Goal: Information Seeking & Learning: Learn about a topic

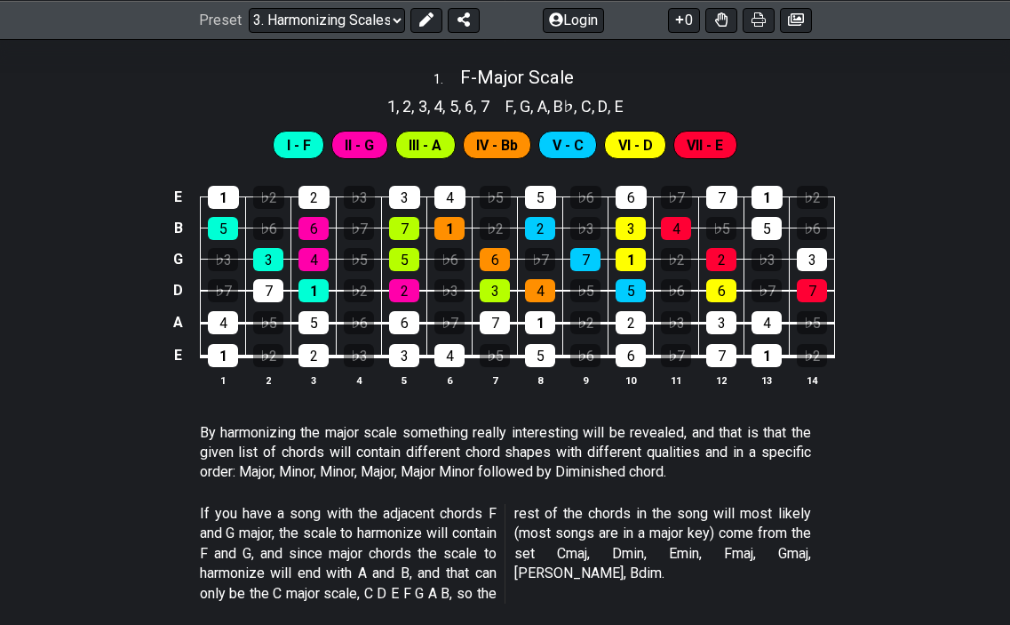
scroll to position [711, 0]
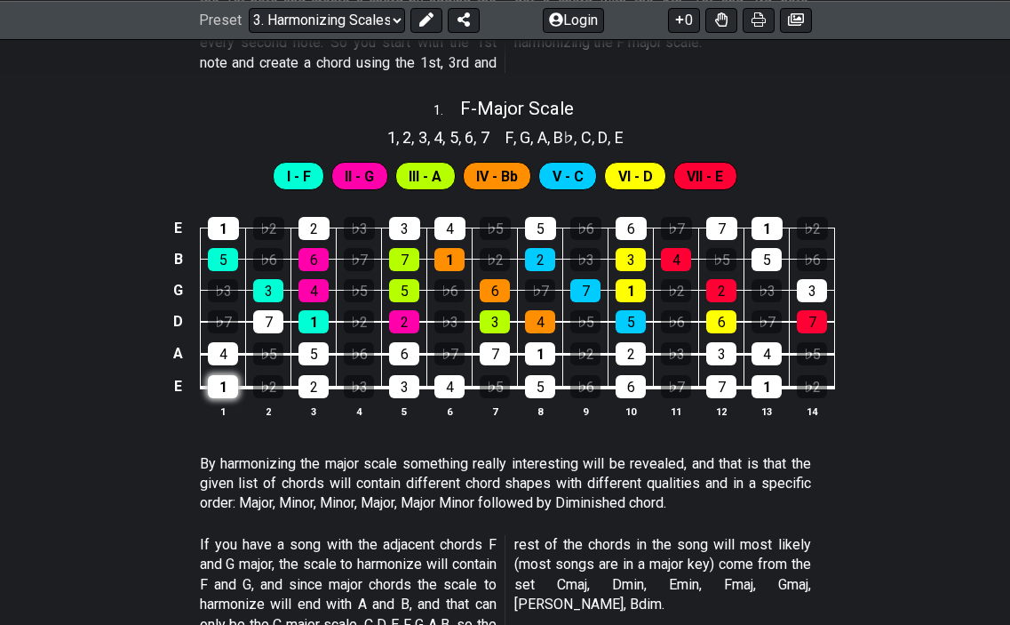
click at [222, 390] on div "1" at bounding box center [223, 386] width 30 height 23
click at [270, 285] on div "3" at bounding box center [268, 290] width 30 height 23
click at [321, 358] on div "5" at bounding box center [314, 353] width 30 height 23
click at [309, 350] on div "5" at bounding box center [314, 353] width 30 height 23
click at [267, 289] on div "3" at bounding box center [268, 290] width 30 height 23
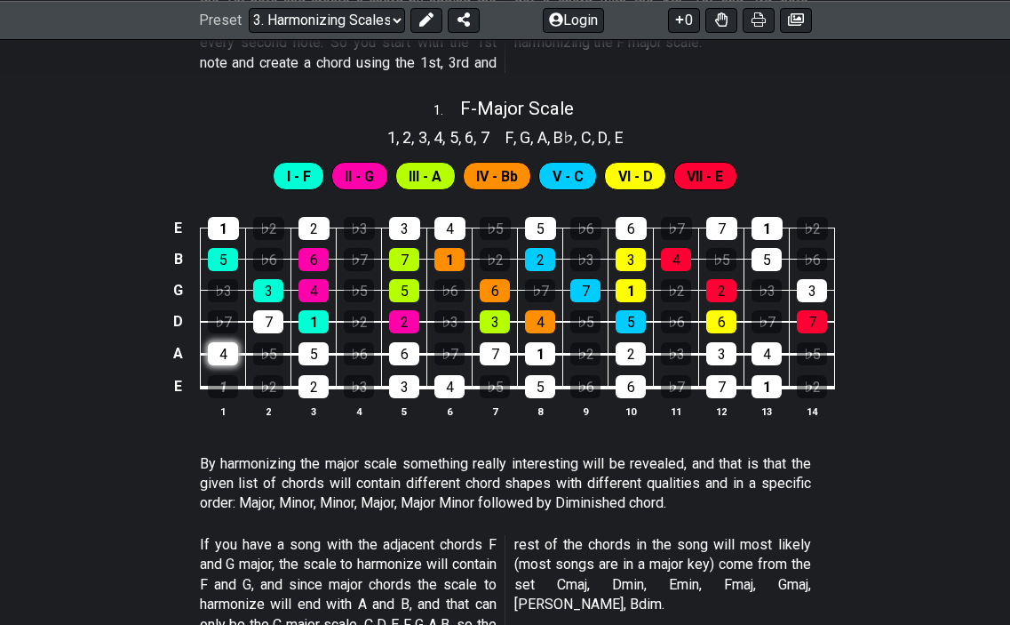
click at [231, 351] on div "4" at bounding box center [223, 353] width 30 height 23
click at [223, 386] on div "1" at bounding box center [223, 386] width 30 height 23
drag, startPoint x: 307, startPoint y: 315, endPoint x: 291, endPoint y: 312, distance: 16.4
click at [298, 315] on td "1" at bounding box center [313, 306] width 45 height 32
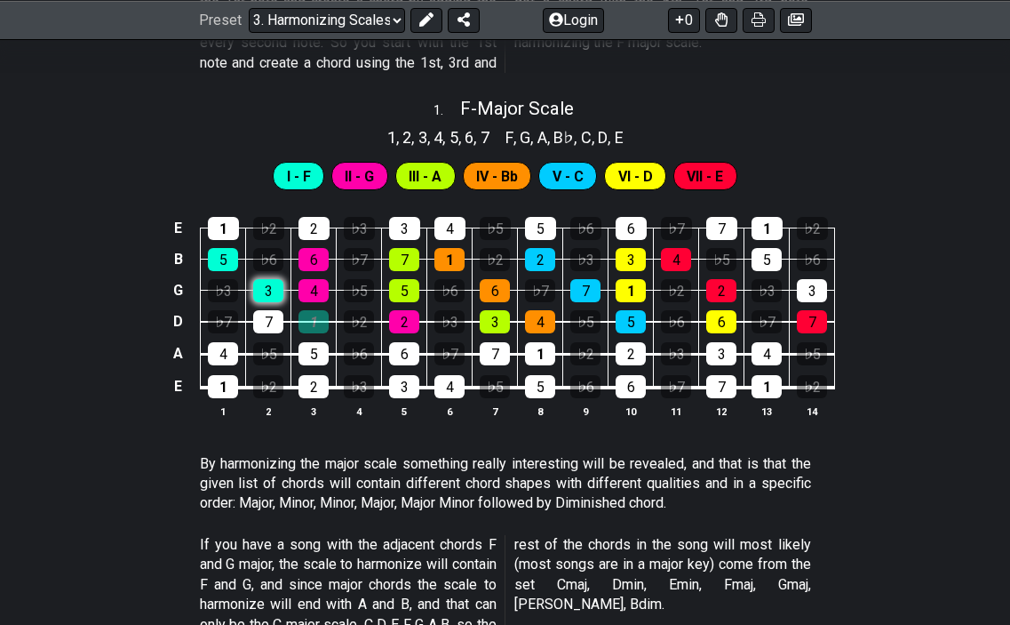
click at [259, 290] on div "3" at bounding box center [268, 290] width 30 height 23
click at [222, 248] on div "5" at bounding box center [223, 259] width 30 height 23
click at [226, 393] on div "1" at bounding box center [223, 386] width 30 height 23
click at [230, 387] on div "1" at bounding box center [223, 386] width 30 height 23
click at [273, 289] on div "3" at bounding box center [268, 290] width 30 height 23
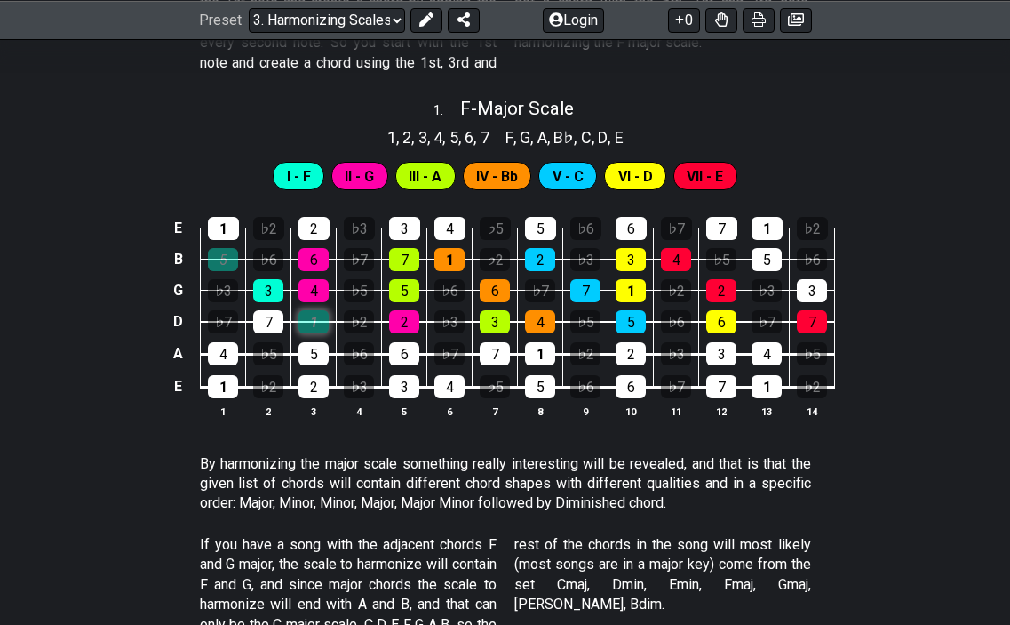
click at [307, 320] on div "1" at bounding box center [314, 321] width 30 height 23
click at [227, 255] on div "5" at bounding box center [223, 259] width 30 height 23
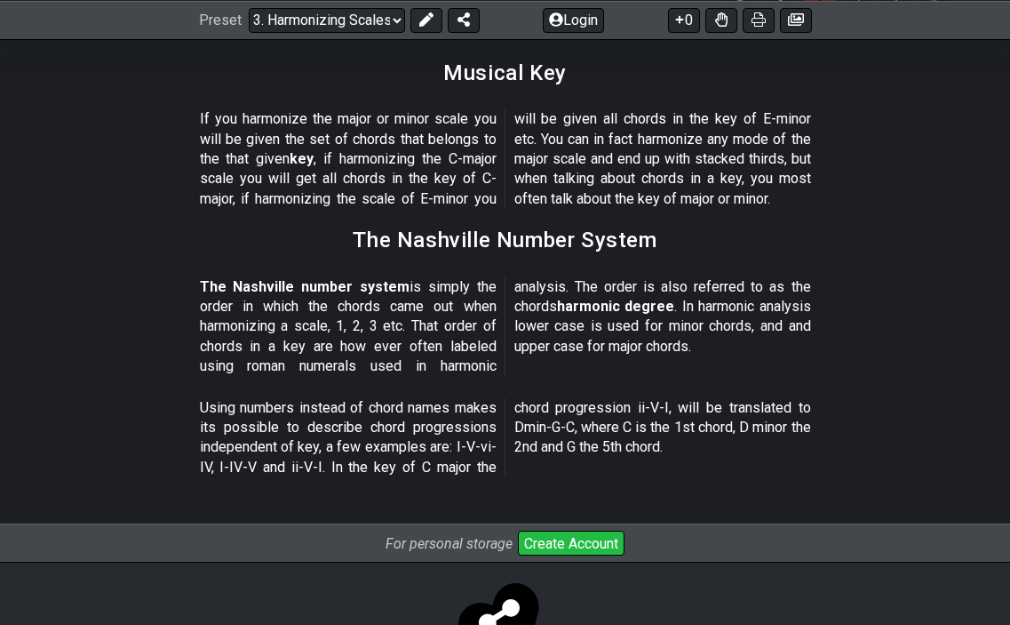
scroll to position [2175, 0]
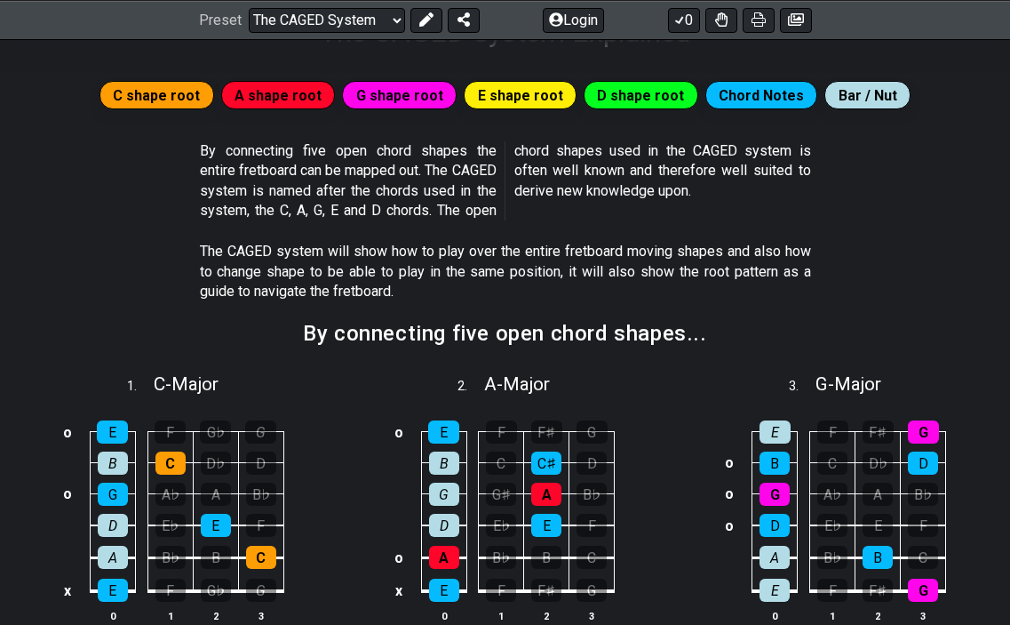
scroll to position [355, 0]
